Goal: Task Accomplishment & Management: Use online tool/utility

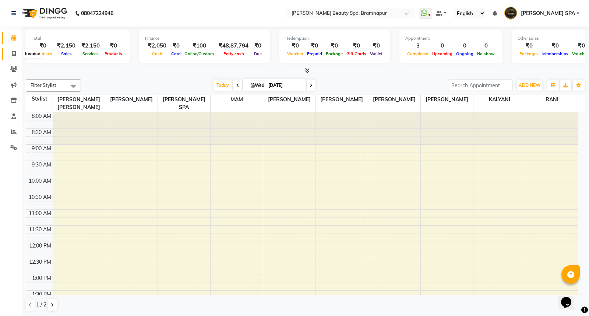
click at [10, 53] on span at bounding box center [13, 54] width 13 height 8
select select "service"
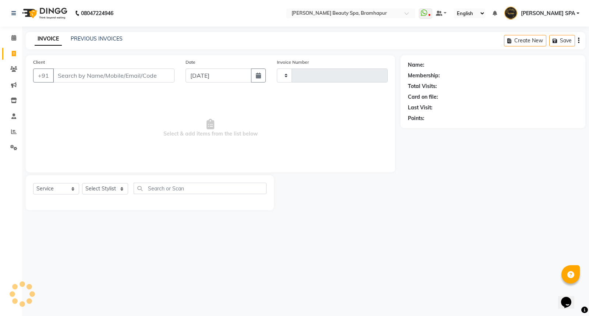
type input "1643"
select select "3622"
click at [11, 50] on span at bounding box center [13, 54] width 13 height 8
select select "service"
type input "1643"
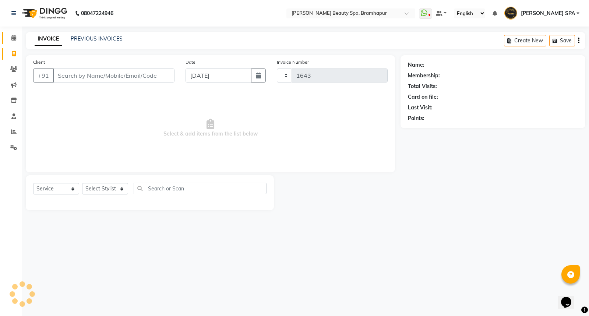
select select "3622"
